Goal: Task Accomplishment & Management: Manage account settings

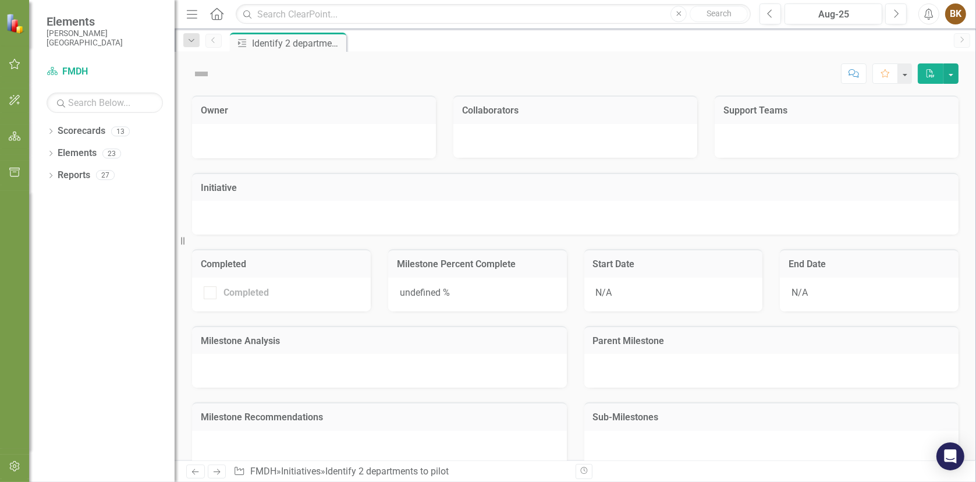
checkbox input "true"
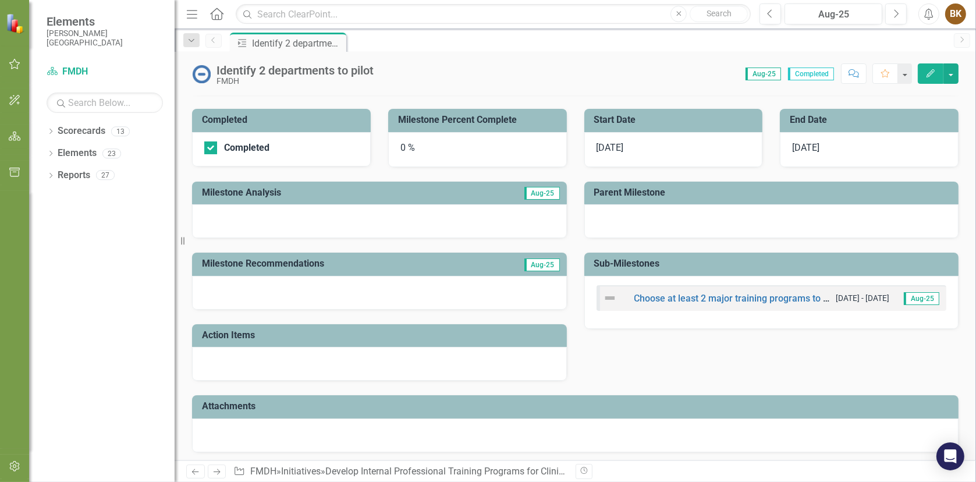
scroll to position [154, 0]
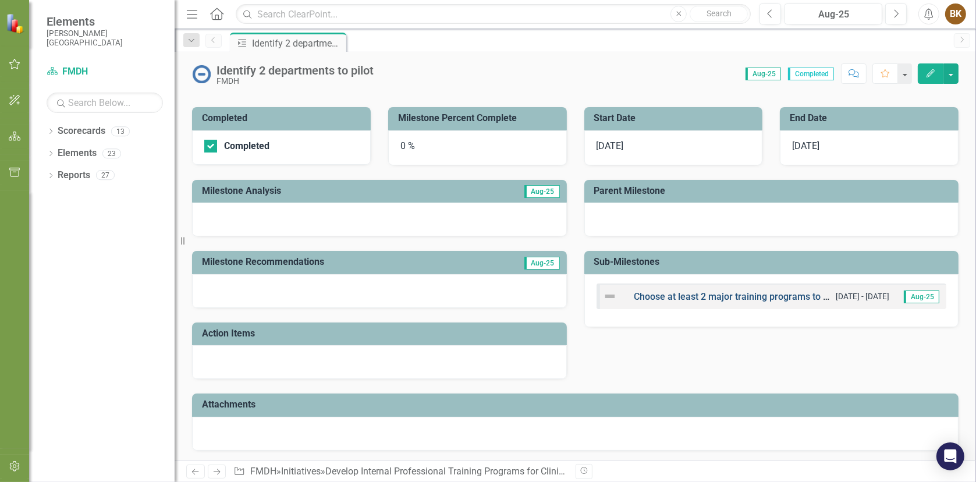
click at [739, 294] on link "Choose at least 2 major training programs to develop, plus optional smaller ups…" at bounding box center [834, 296] width 399 height 11
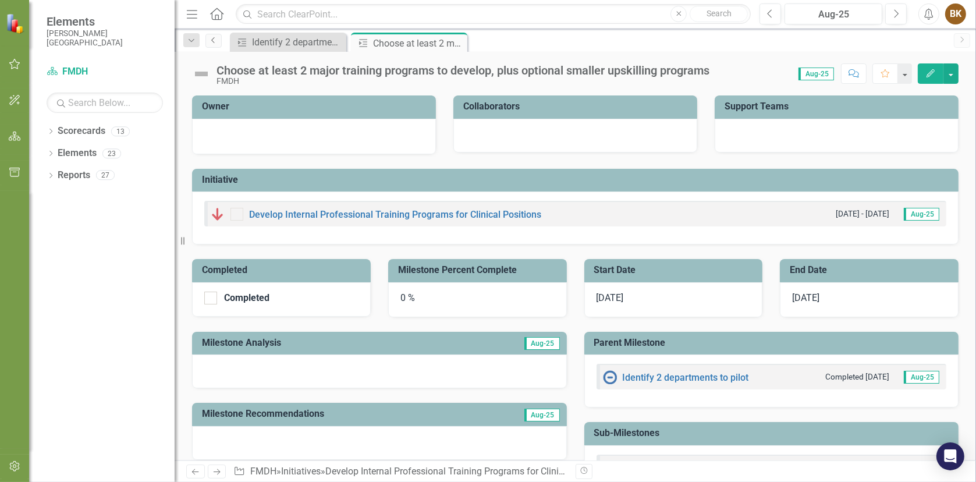
click at [217, 40] on icon "Previous" at bounding box center [213, 40] width 9 height 7
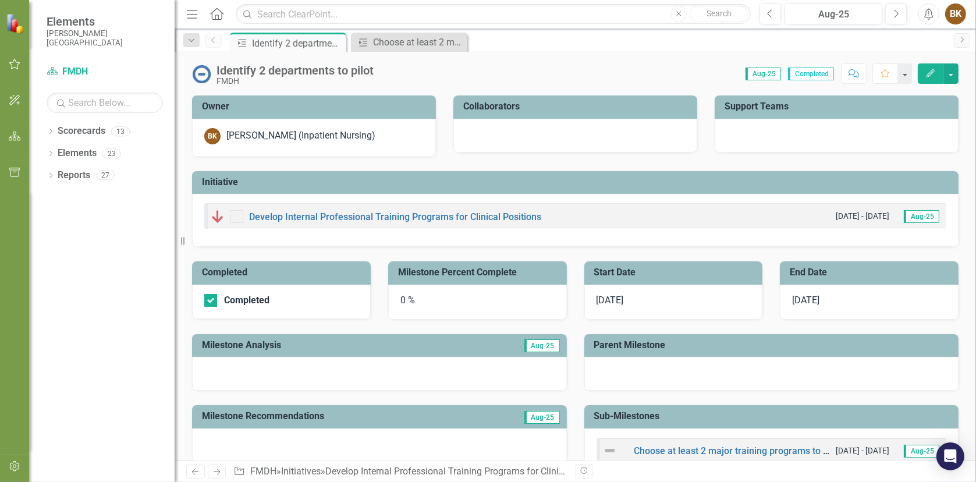
scroll to position [154, 0]
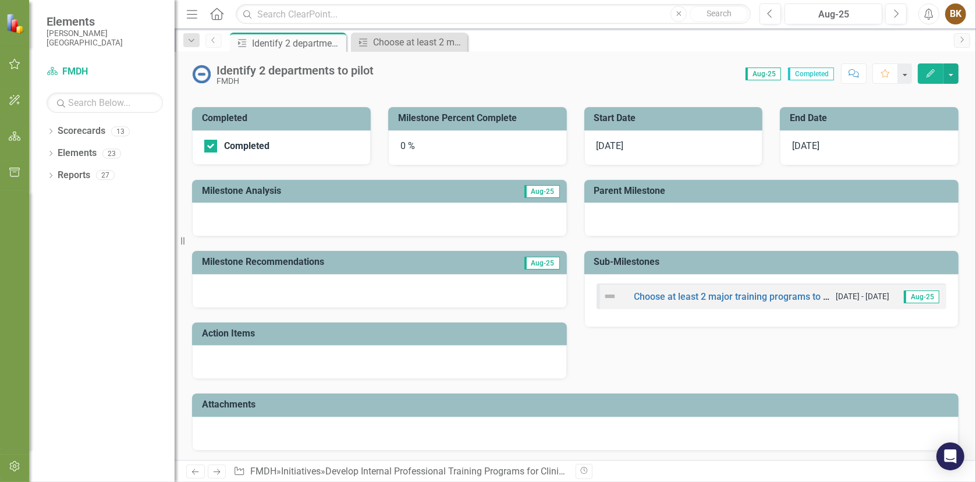
click at [218, 42] on icon "Previous" at bounding box center [213, 40] width 9 height 7
click at [215, 15] on icon at bounding box center [216, 14] width 13 height 12
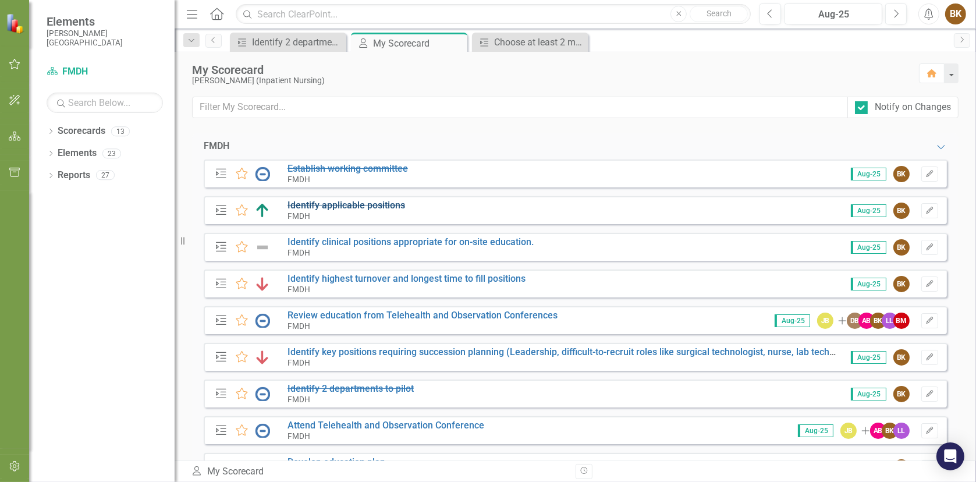
click at [347, 204] on s "Identify applicable positions" at bounding box center [347, 205] width 118 height 11
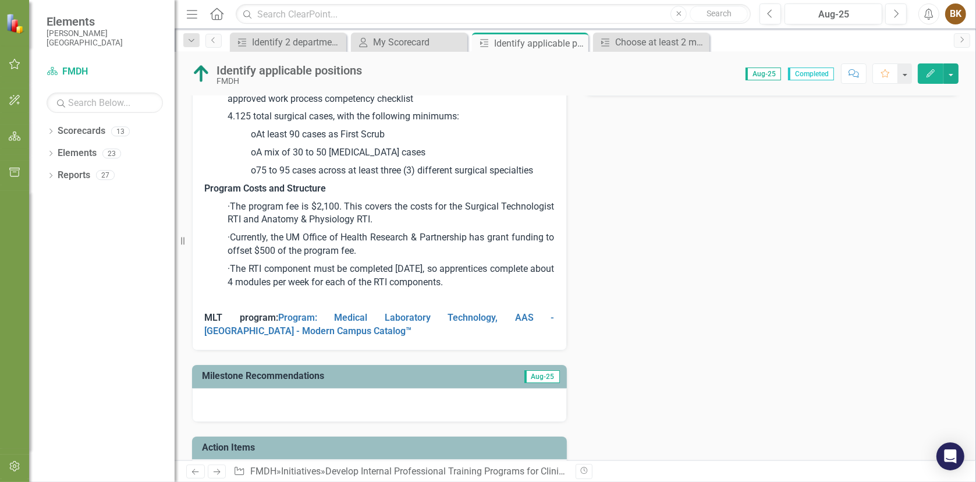
scroll to position [466, 0]
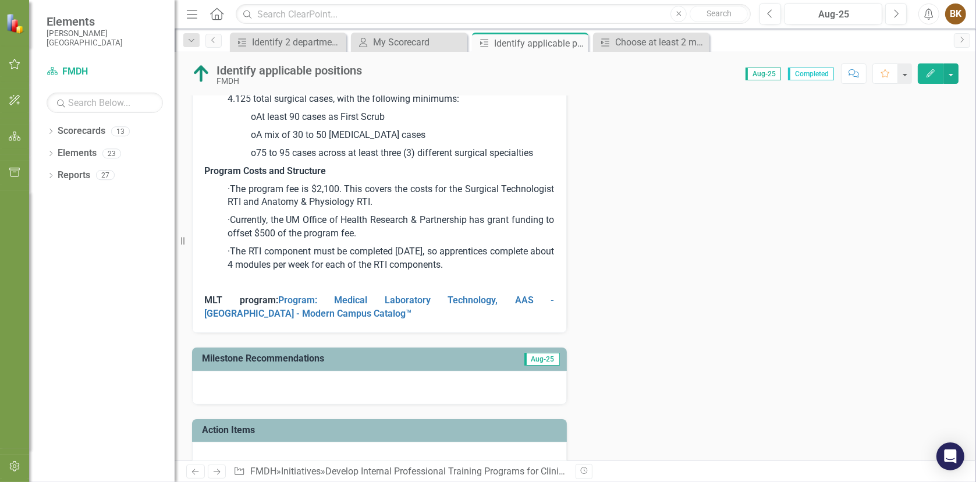
click at [516, 268] on p "· The RTI component must be completed [DATE], so apprentices complete about 4 m…" at bounding box center [379, 258] width 350 height 31
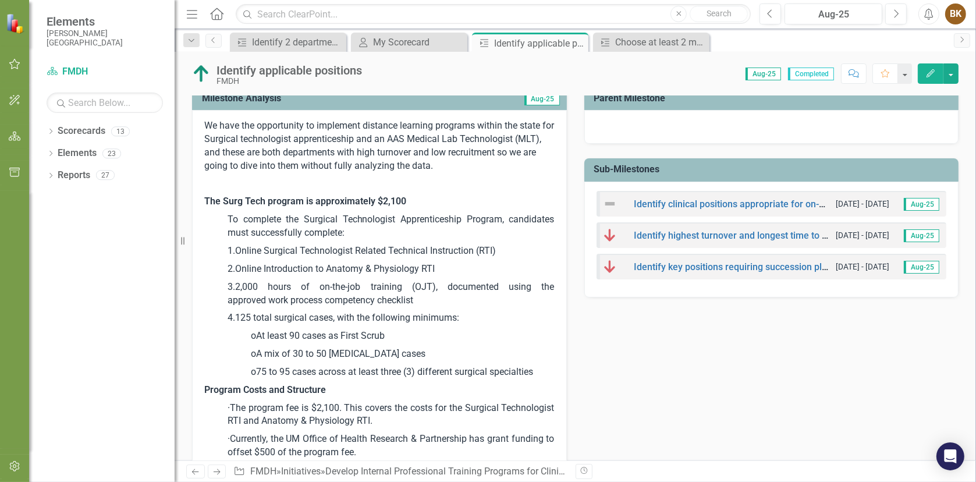
scroll to position [233, 0]
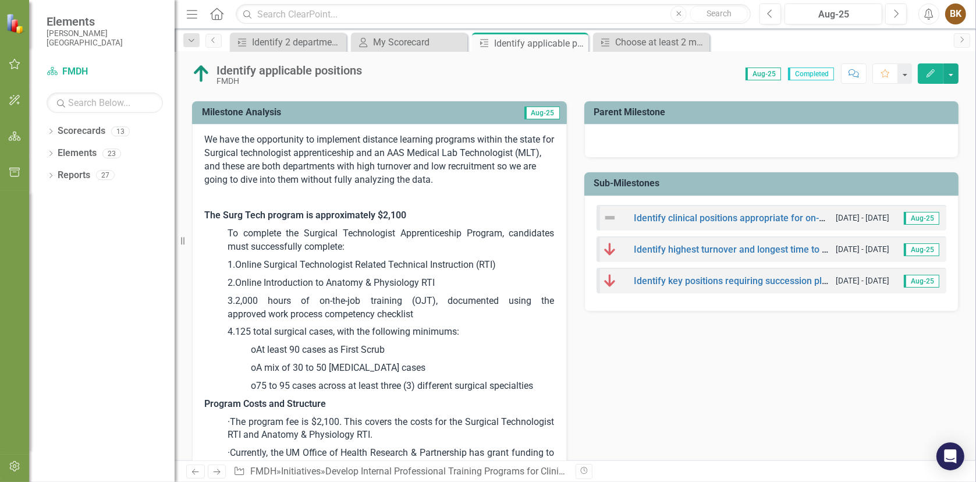
click at [421, 214] on p "The Surg Tech program is approximately $2,100" at bounding box center [379, 216] width 350 height 18
click at [413, 212] on p "The Surg Tech program is approximately $2,100" at bounding box center [379, 216] width 350 height 18
click at [411, 221] on p "The Surg Tech program is approximately $2,100" at bounding box center [379, 216] width 350 height 18
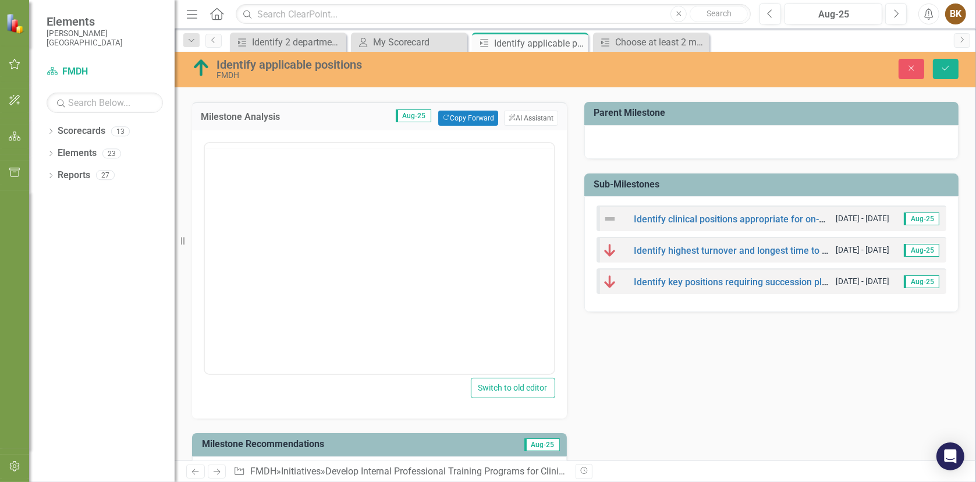
scroll to position [0, 0]
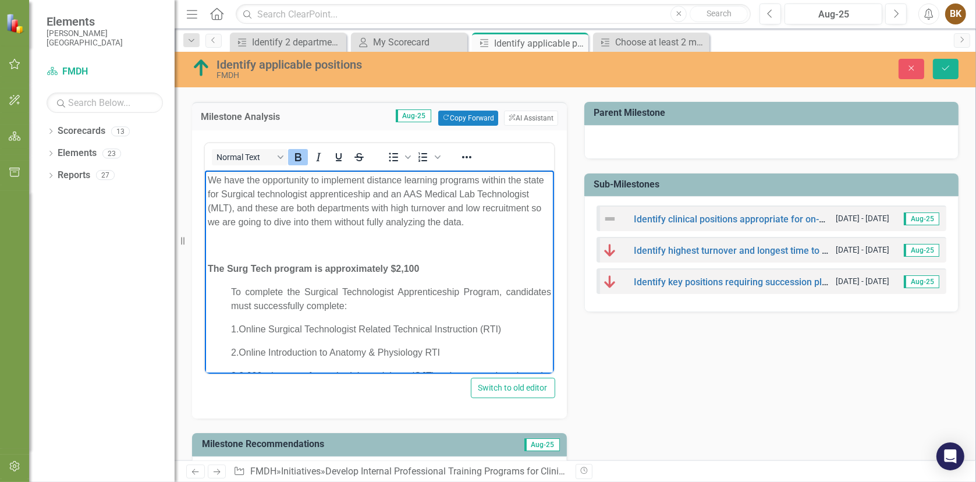
click at [435, 269] on p "The Surg Tech program is approximately $2,100" at bounding box center [378, 269] width 343 height 14
click at [949, 65] on icon "Save" at bounding box center [946, 68] width 10 height 8
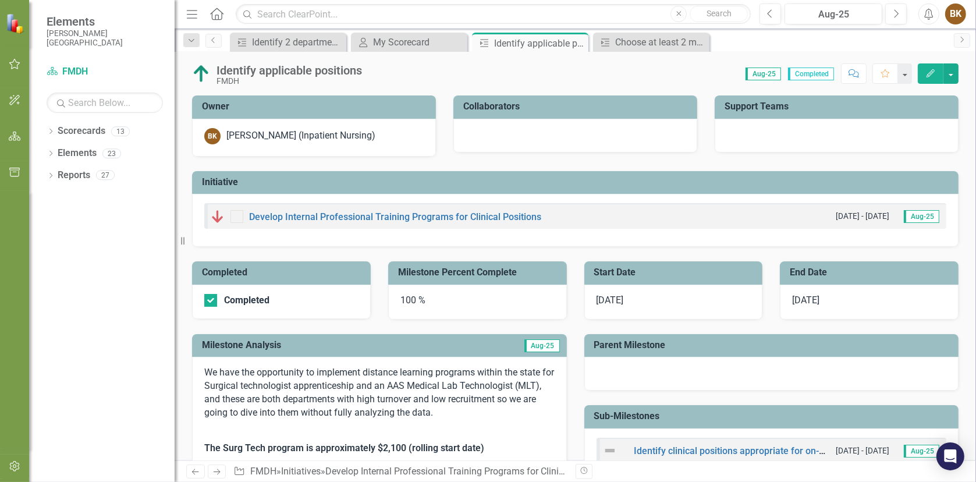
click at [236, 218] on div at bounding box center [237, 216] width 13 height 13
click at [215, 218] on img at bounding box center [218, 217] width 14 height 14
click at [278, 214] on link "Develop Internal Professional Training Programs for Clinical Positions" at bounding box center [395, 216] width 292 height 11
